Goal: Task Accomplishment & Management: Manage account settings

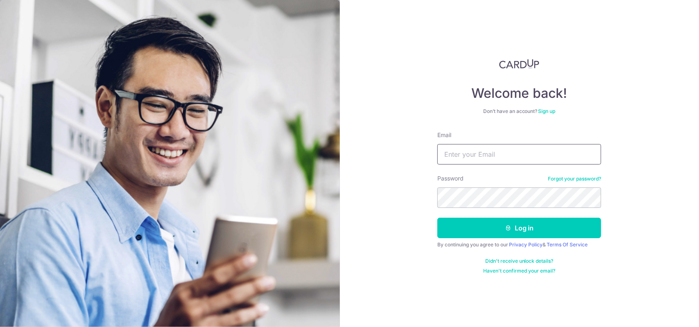
click at [472, 152] on input "Email" at bounding box center [520, 154] width 164 height 20
type input "[EMAIL_ADDRESS][DOMAIN_NAME]"
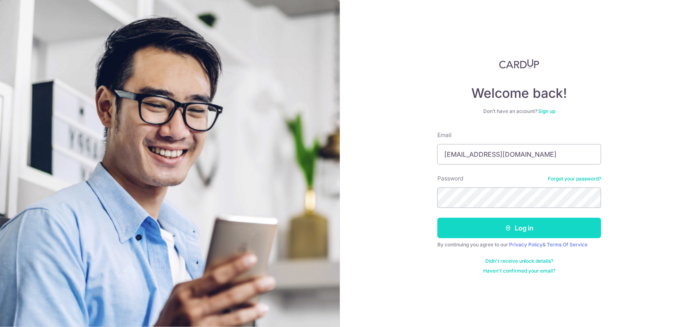
click at [474, 226] on button "Log in" at bounding box center [520, 228] width 164 height 20
